Goal: Task Accomplishment & Management: Use online tool/utility

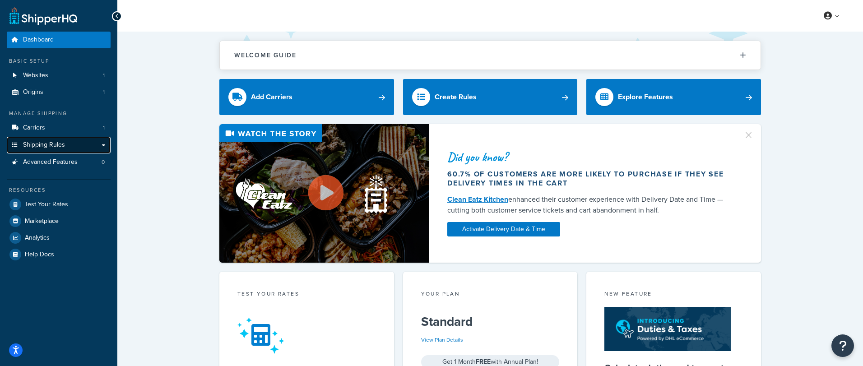
click at [75, 142] on link "Shipping Rules" at bounding box center [59, 145] width 104 height 17
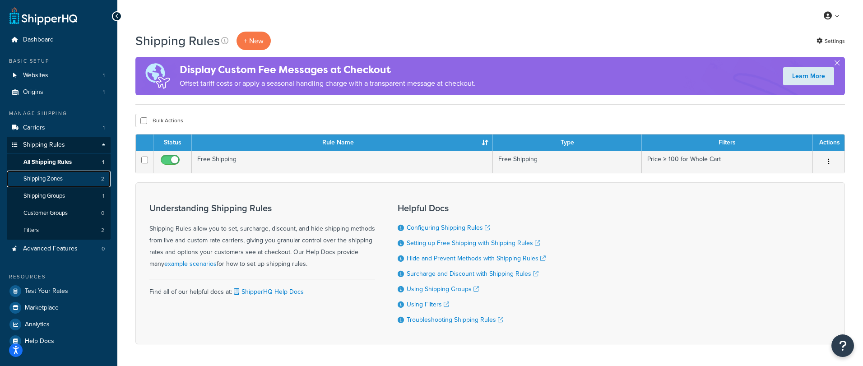
click at [68, 178] on link "Shipping Zones 2" at bounding box center [59, 179] width 104 height 17
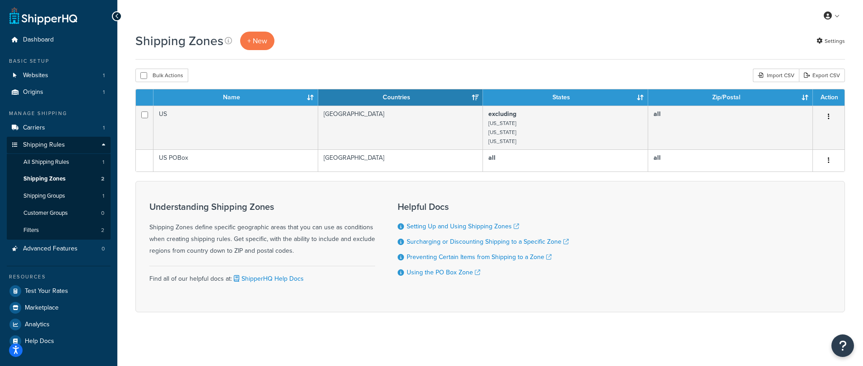
scroll to position [0, 0]
click at [62, 167] on link "All Shipping Rules 1" at bounding box center [59, 161] width 104 height 17
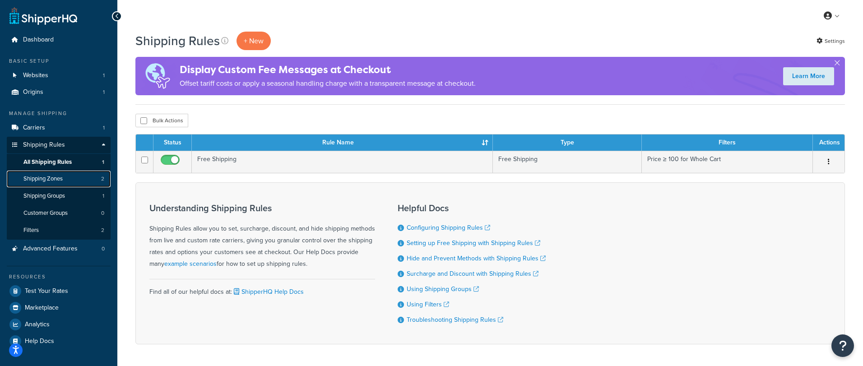
click at [59, 184] on link "Shipping Zones 2" at bounding box center [59, 179] width 104 height 17
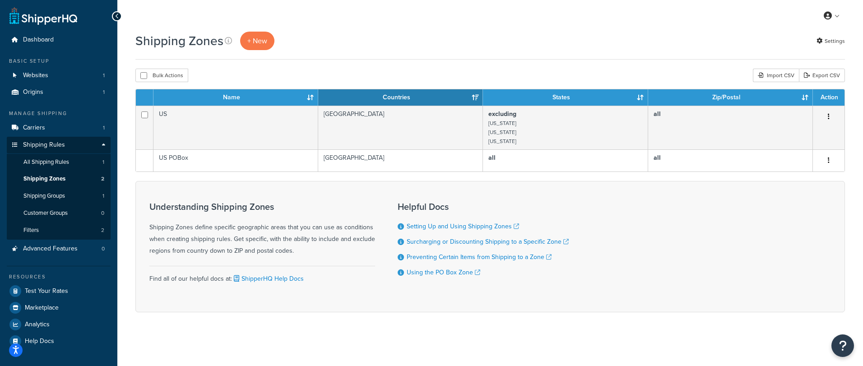
scroll to position [0, 0]
click at [50, 288] on span "Test Your Rates" at bounding box center [46, 291] width 43 height 8
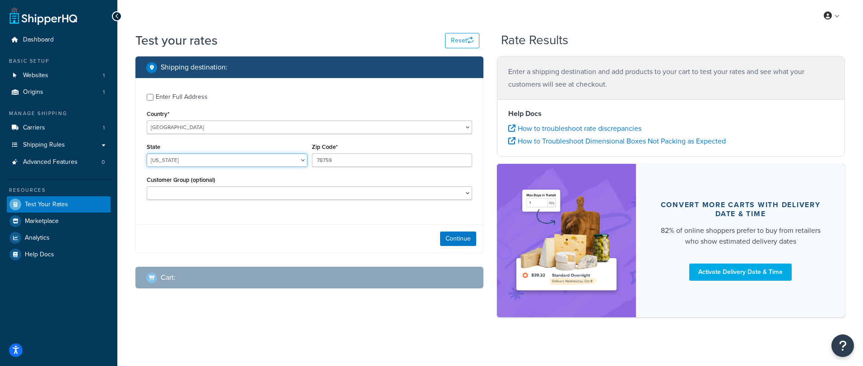
click at [204, 161] on select "Alabama Alaska American Samoa Arizona Arkansas Armed Forces Americas Armed Forc…" at bounding box center [227, 160] width 161 height 14
select select "PA"
click at [147, 153] on select "Alabama Alaska American Samoa Arizona Arkansas Armed Forces Americas Armed Forc…" at bounding box center [227, 160] width 161 height 14
click at [389, 148] on div "Zip Code* 78759" at bounding box center [392, 154] width 161 height 26
click at [386, 159] on input "78759" at bounding box center [392, 160] width 161 height 14
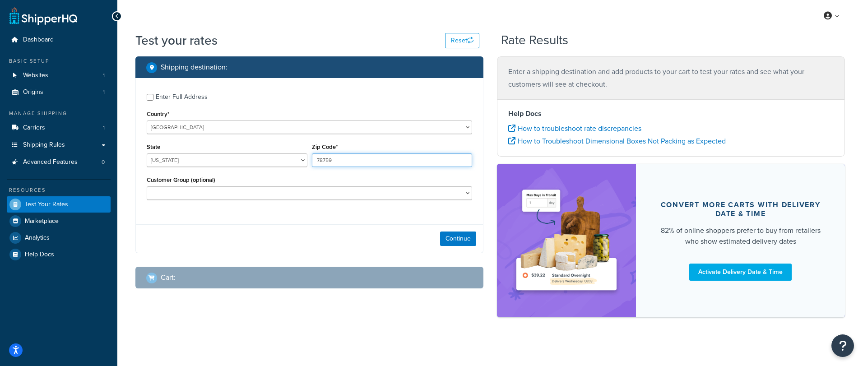
click at [386, 159] on input "78759" at bounding box center [392, 160] width 161 height 14
paste input "15234"
type input "15234"
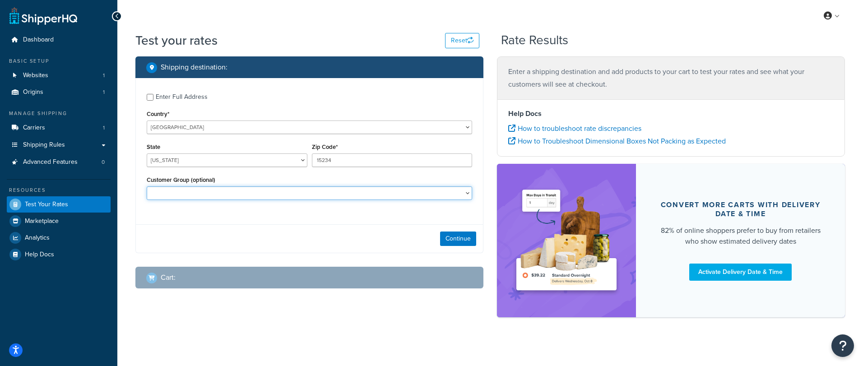
click at [322, 192] on select "Customer Group (optional)" at bounding box center [309, 193] width 325 height 14
click at [147, 186] on select "Customer Group (optional)" at bounding box center [309, 193] width 325 height 14
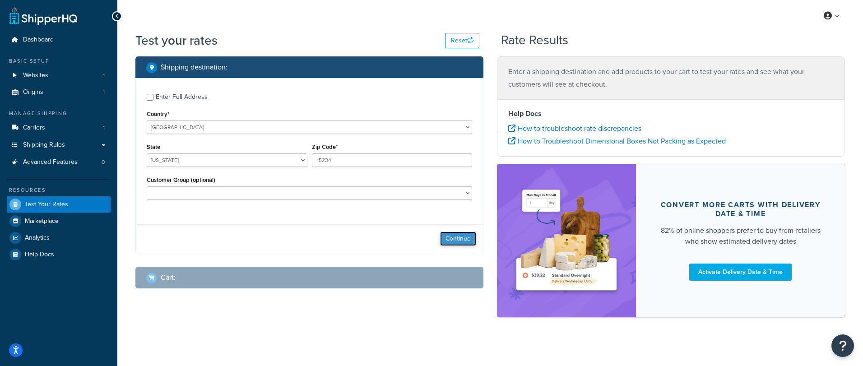
click at [461, 242] on button "Continue" at bounding box center [458, 239] width 36 height 14
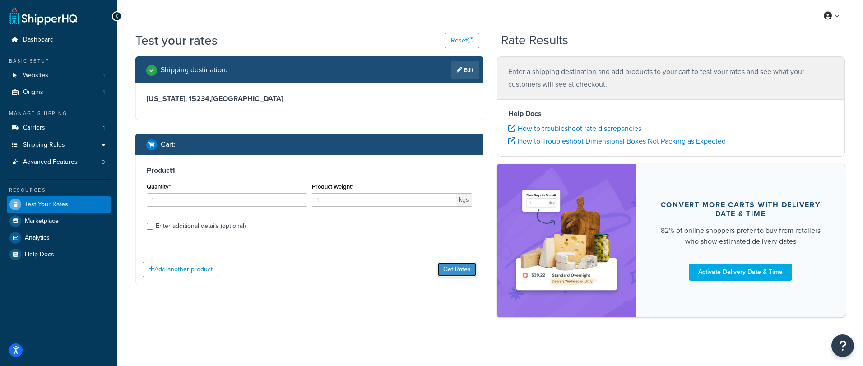
click at [463, 266] on button "Get Rates" at bounding box center [457, 269] width 38 height 14
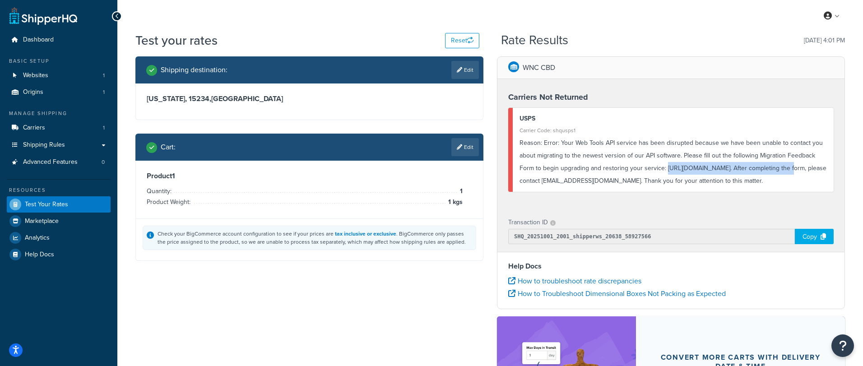
drag, startPoint x: 666, startPoint y: 167, endPoint x: 783, endPoint y: 167, distance: 116.9
click at [783, 167] on div "Reason: Error: Your Web Tools API service has been disrupted because we have be…" at bounding box center [673, 162] width 307 height 51
copy div "https://forms.osi.office365.us/r/n6njkKcCaz"
click at [434, 344] on div "Shipping destination : Edit Pennsylvania, 15234 , United States Cart : Edit Pro…" at bounding box center [490, 267] width 723 height 422
click at [852, 343] on button "Open Resource Center" at bounding box center [843, 346] width 25 height 25
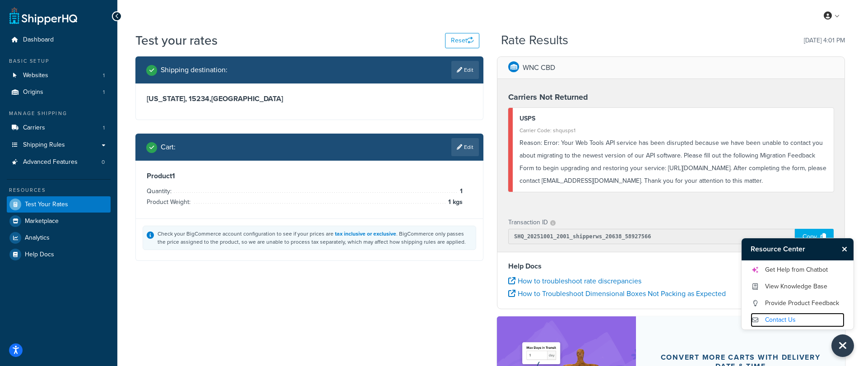
click at [798, 316] on link "Contact Us" at bounding box center [798, 320] width 94 height 14
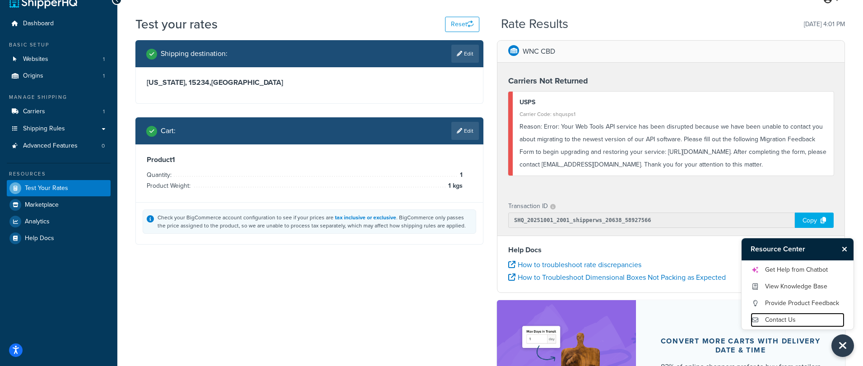
scroll to position [23, 0]
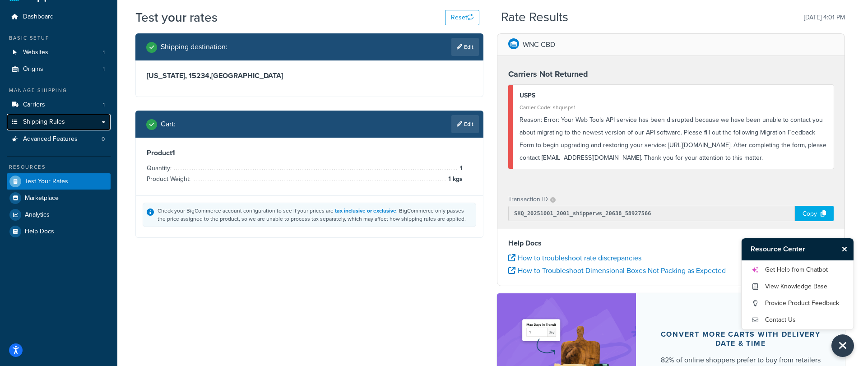
click at [47, 118] on span "Shipping Rules" at bounding box center [44, 122] width 42 height 8
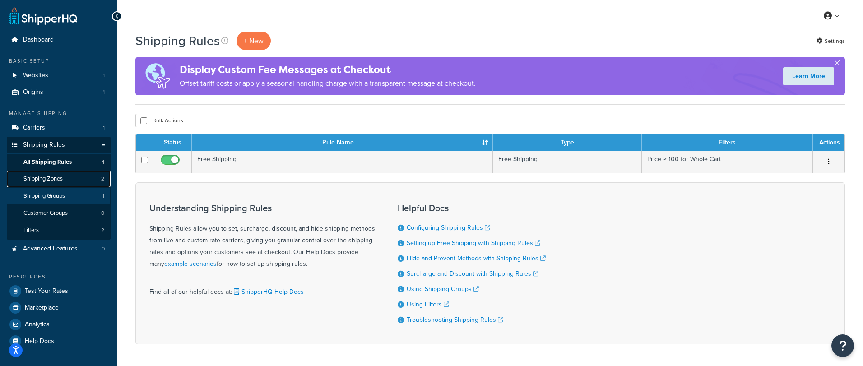
drag, startPoint x: 75, startPoint y: 185, endPoint x: 77, endPoint y: 201, distance: 16.8
click at [75, 185] on link "Shipping Zones 2" at bounding box center [59, 179] width 104 height 17
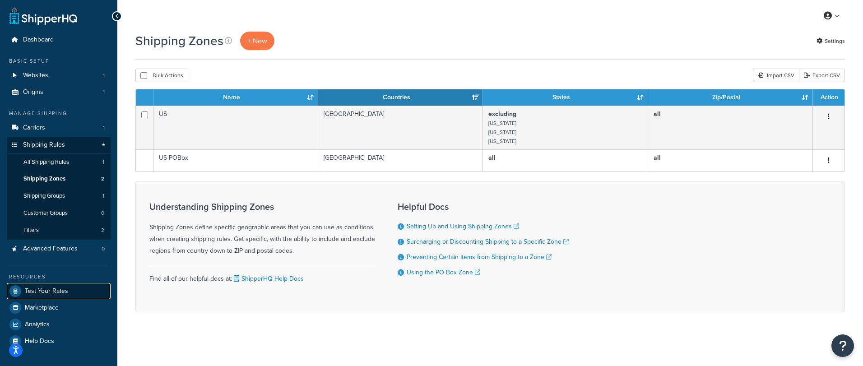
click at [53, 291] on span "Test Your Rates" at bounding box center [46, 292] width 43 height 8
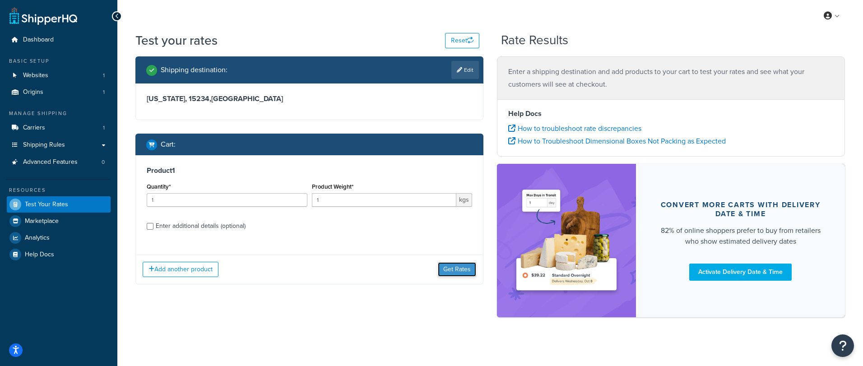
click at [450, 275] on button "Get Rates" at bounding box center [457, 269] width 38 height 14
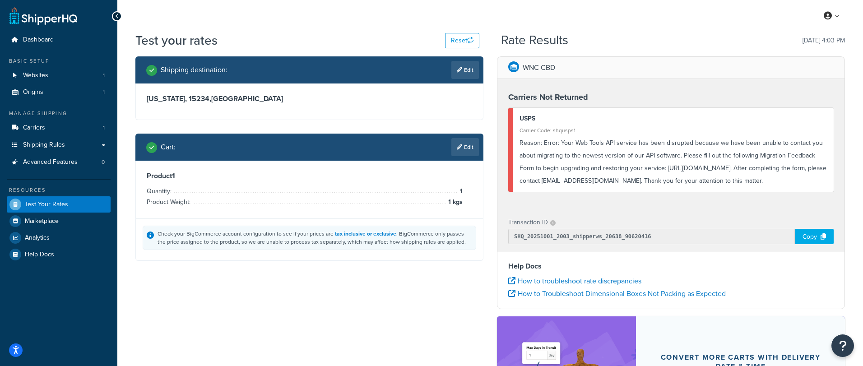
click at [622, 216] on div "Transaction ID" at bounding box center [670, 222] width 325 height 13
drag, startPoint x: 665, startPoint y: 168, endPoint x: 782, endPoint y: 163, distance: 116.6
click at [782, 163] on div "Reason: Error: Your Web Tools API service has been disrupted because we have be…" at bounding box center [673, 162] width 307 height 51
click at [600, 140] on div "Reason: Error: Your Web Tools API service has been disrupted because we have be…" at bounding box center [673, 162] width 307 height 51
click at [61, 120] on link "Carriers 1" at bounding box center [59, 128] width 104 height 17
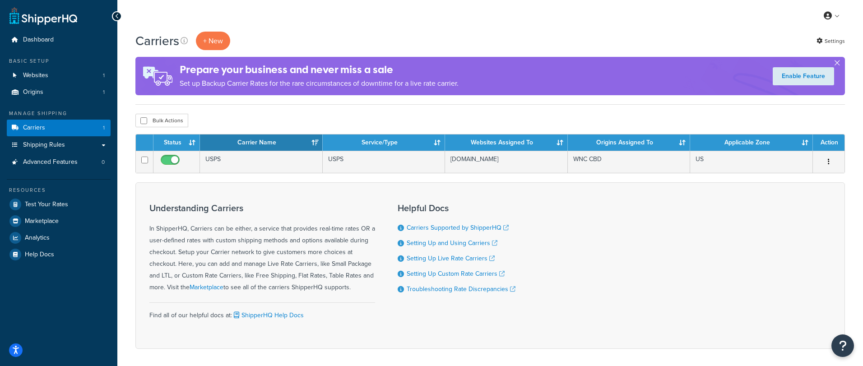
click at [838, 64] on button "button" at bounding box center [837, 65] width 2 height 2
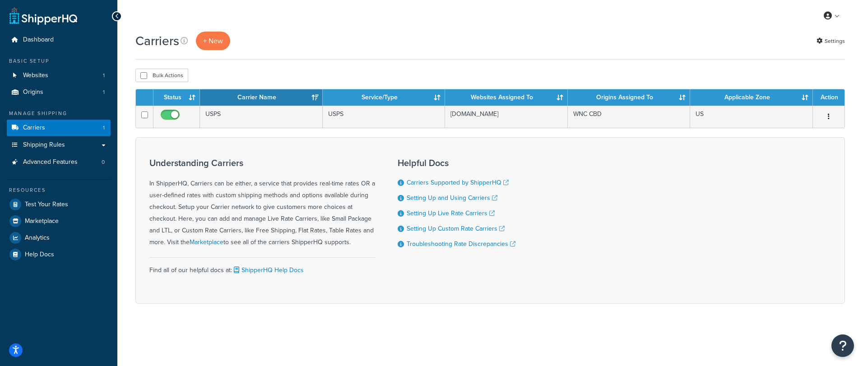
click at [315, 70] on div "Bulk Actions Duplicate Delete" at bounding box center [490, 76] width 710 height 14
click at [381, 139] on div "Understanding Carriers In ShipperHQ, Carriers can be either, a service that pro…" at bounding box center [490, 220] width 710 height 167
